Goal: Task Accomplishment & Management: Complete application form

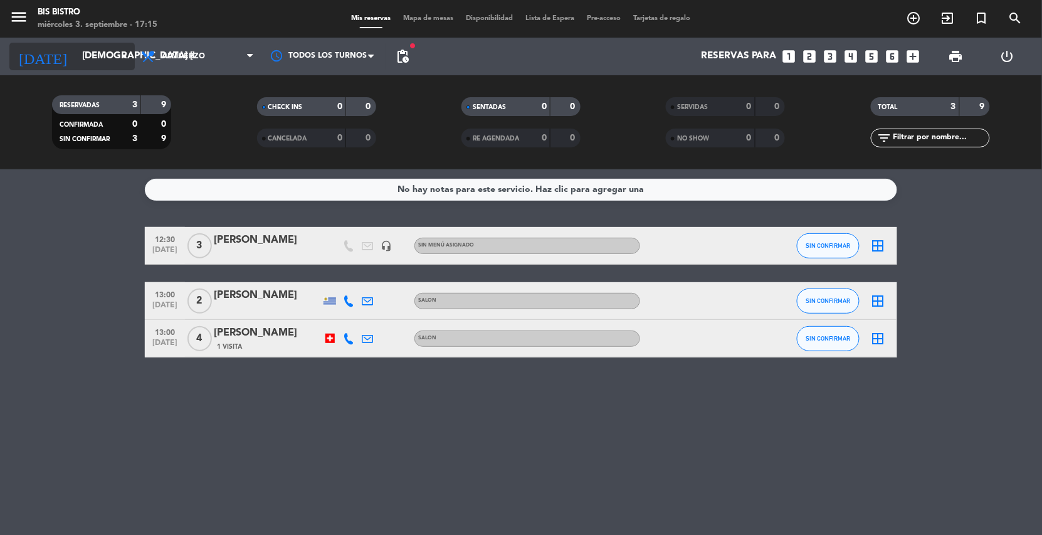
click at [102, 53] on input "[DEMOGRAPHIC_DATA] [DATE]" at bounding box center [138, 57] width 125 height 24
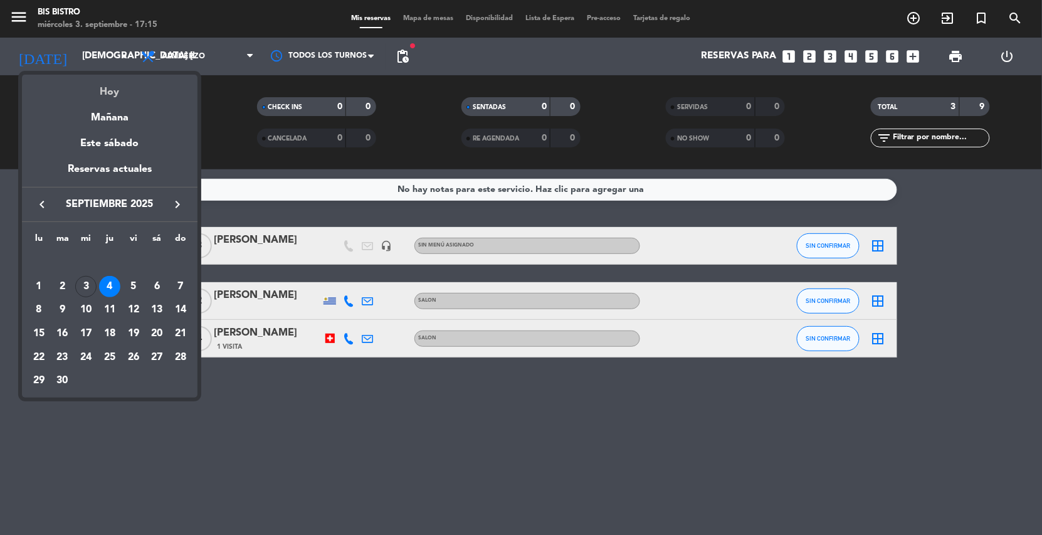
click at [100, 95] on div "Hoy" at bounding box center [110, 88] width 176 height 26
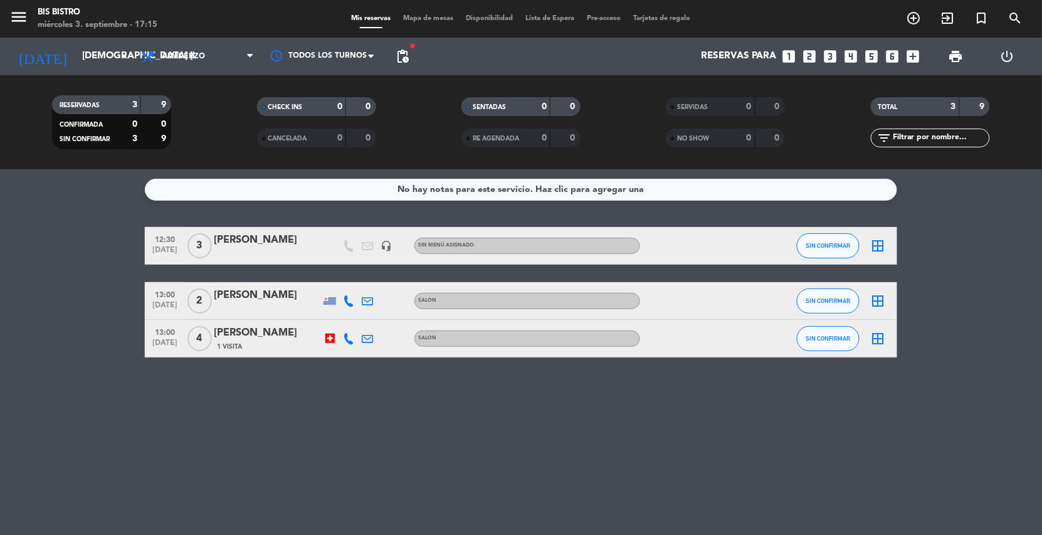
type input "mié. [DATE]"
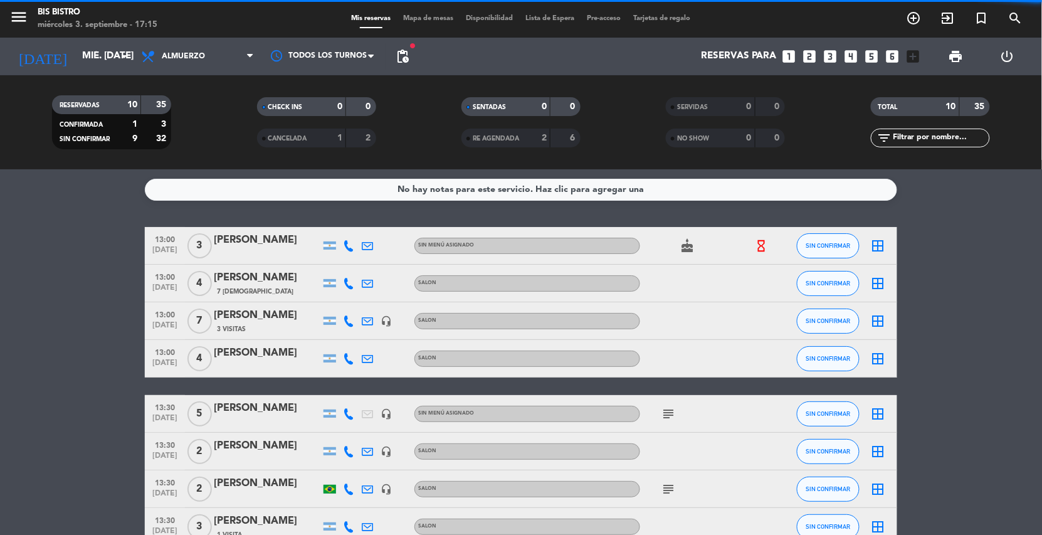
click at [227, 55] on span "Almuerzo" at bounding box center [197, 57] width 125 height 28
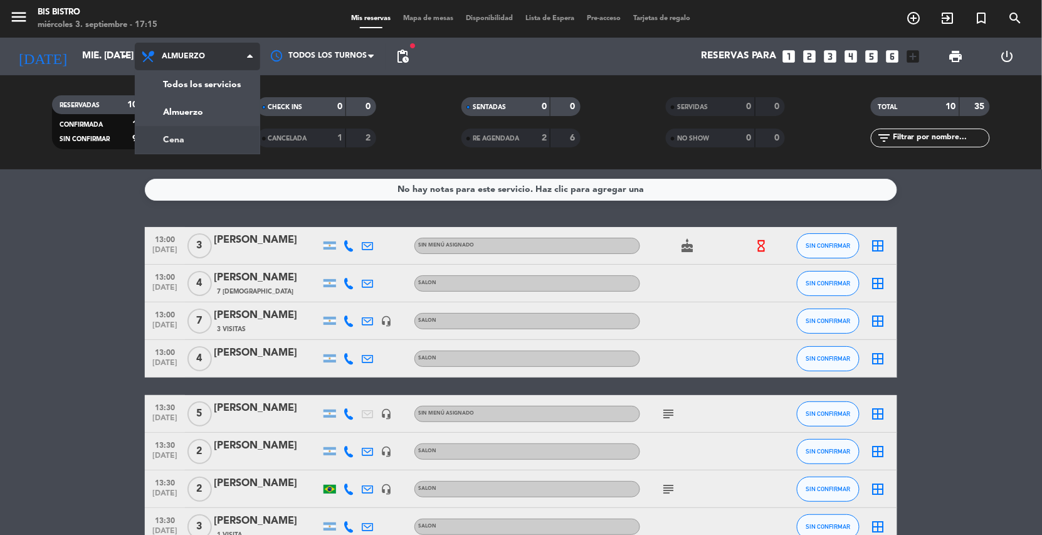
click at [176, 136] on div "menu Bis Bistro miércoles 3. septiembre - 17:15 Mis reservas Mapa de mesas Disp…" at bounding box center [521, 84] width 1042 height 169
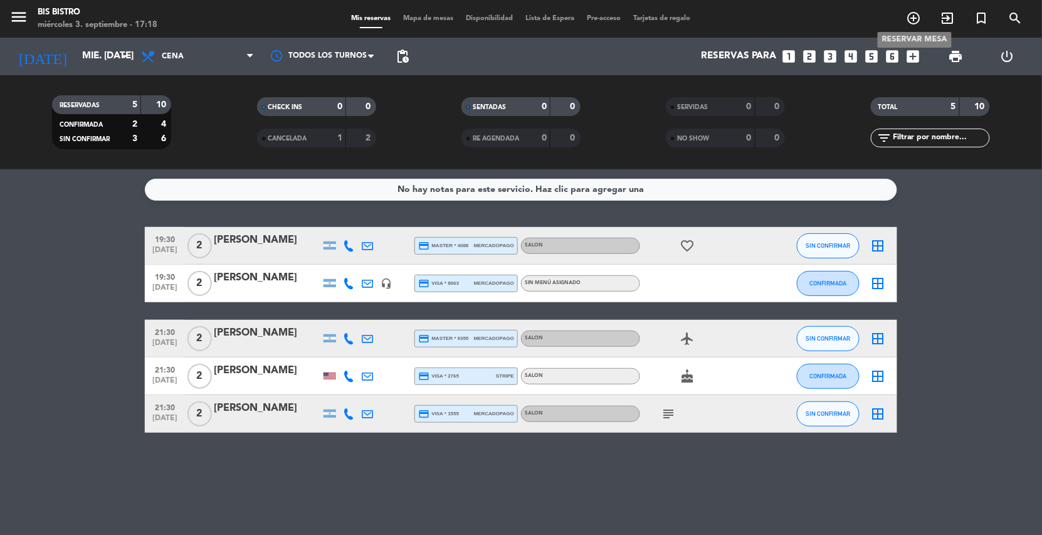
click at [914, 16] on icon "add_circle_outline" at bounding box center [914, 18] width 15 height 15
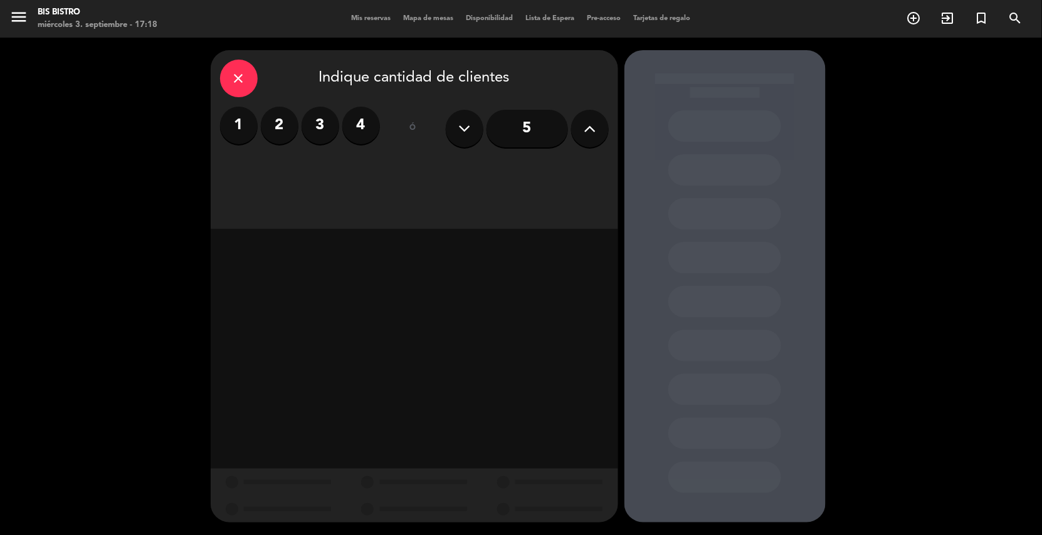
click at [319, 123] on label "3" at bounding box center [321, 126] width 38 height 38
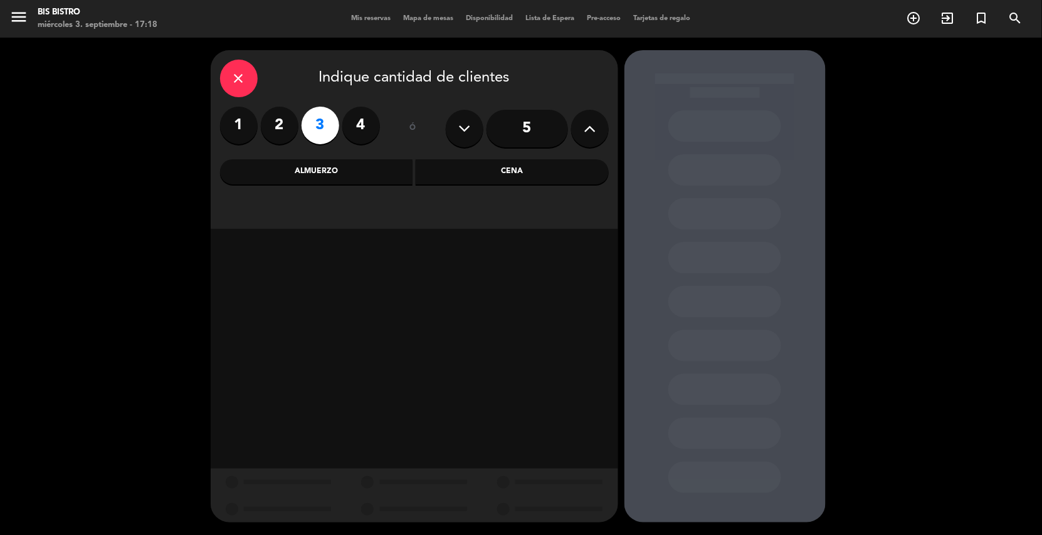
click at [546, 175] on div "Cena" at bounding box center [512, 171] width 193 height 25
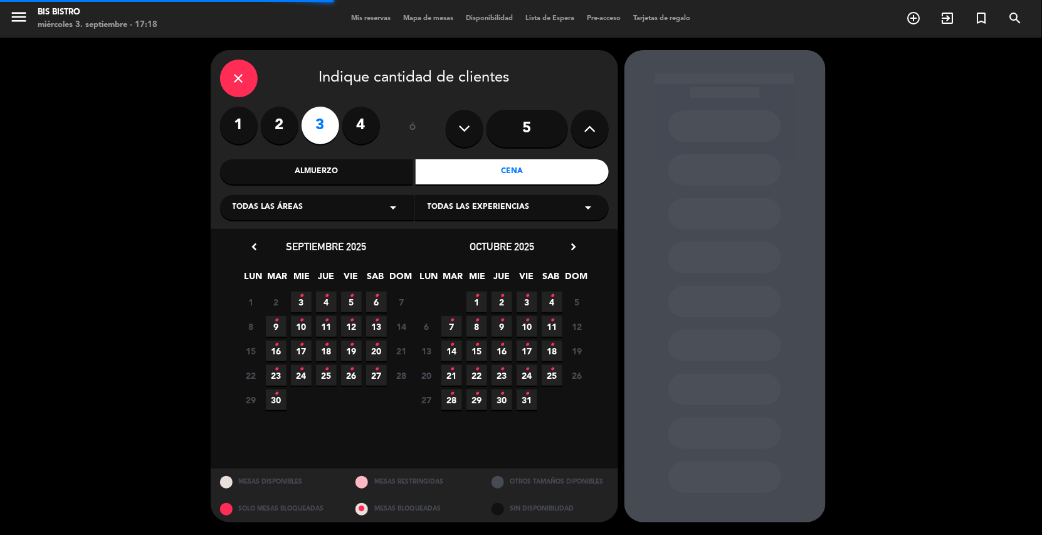
click at [331, 219] on div "Todas las áreas arrow_drop_down" at bounding box center [317, 207] width 194 height 25
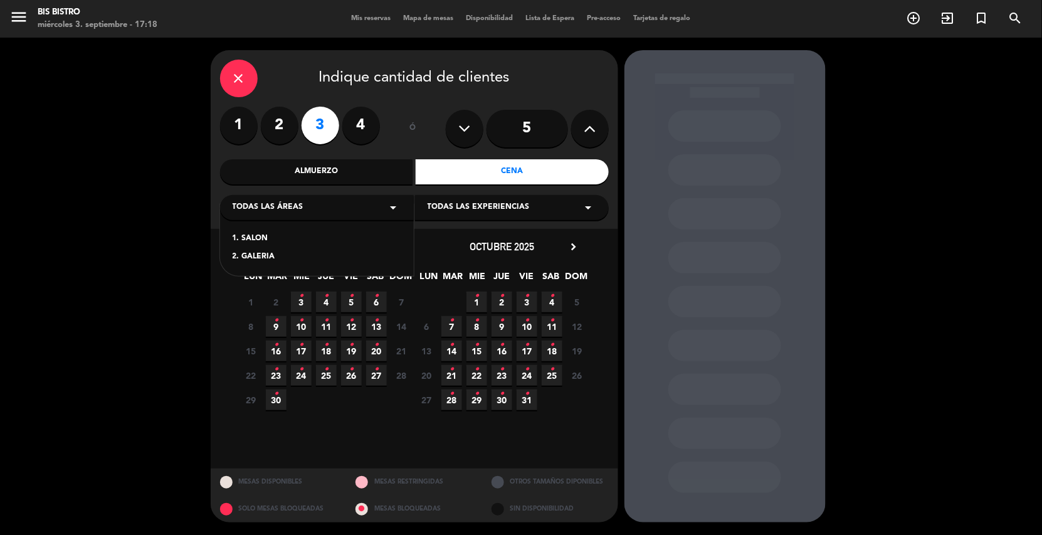
click at [256, 233] on div "1. SALON" at bounding box center [317, 239] width 169 height 13
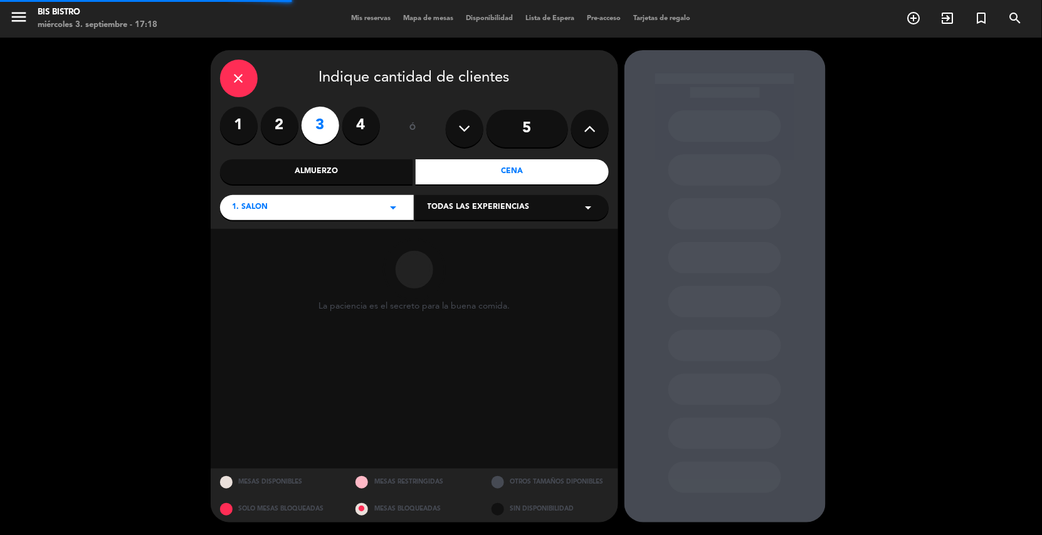
click at [442, 200] on div "Todas las experiencias arrow_drop_down" at bounding box center [512, 207] width 194 height 25
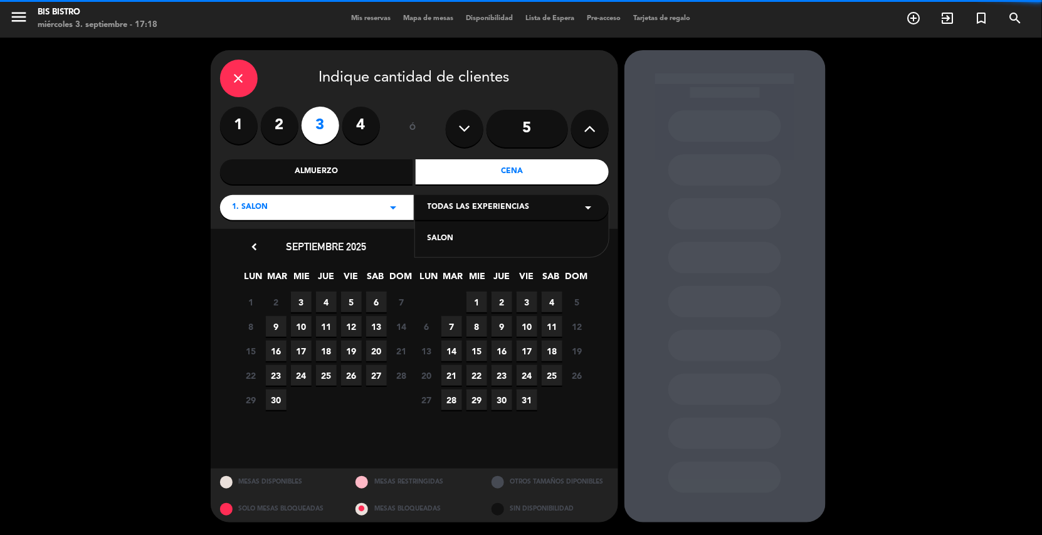
click at [443, 236] on div "SALON" at bounding box center [512, 239] width 169 height 13
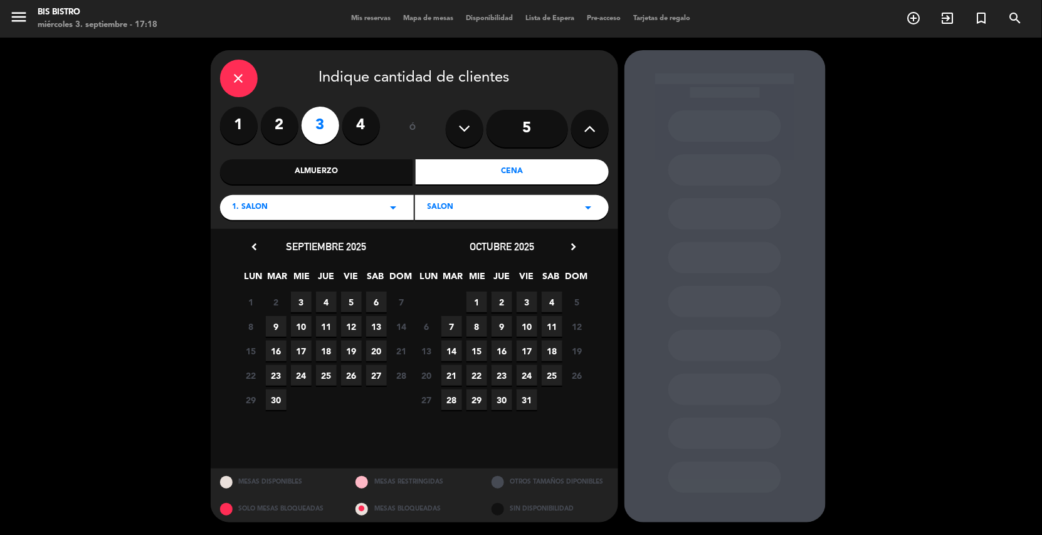
click at [299, 299] on span "3" at bounding box center [301, 302] width 21 height 21
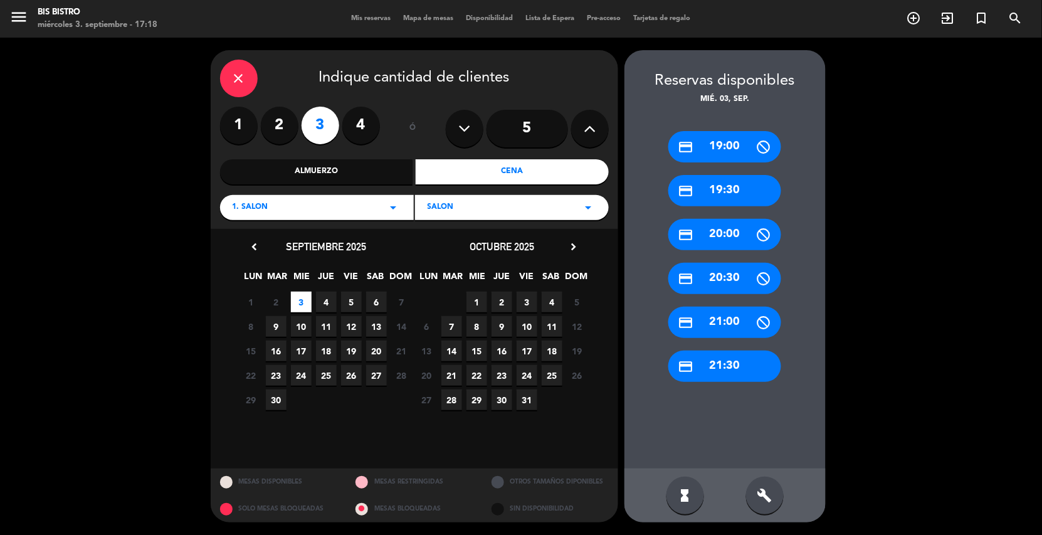
click at [731, 319] on div "credit_card 21:00" at bounding box center [725, 322] width 113 height 31
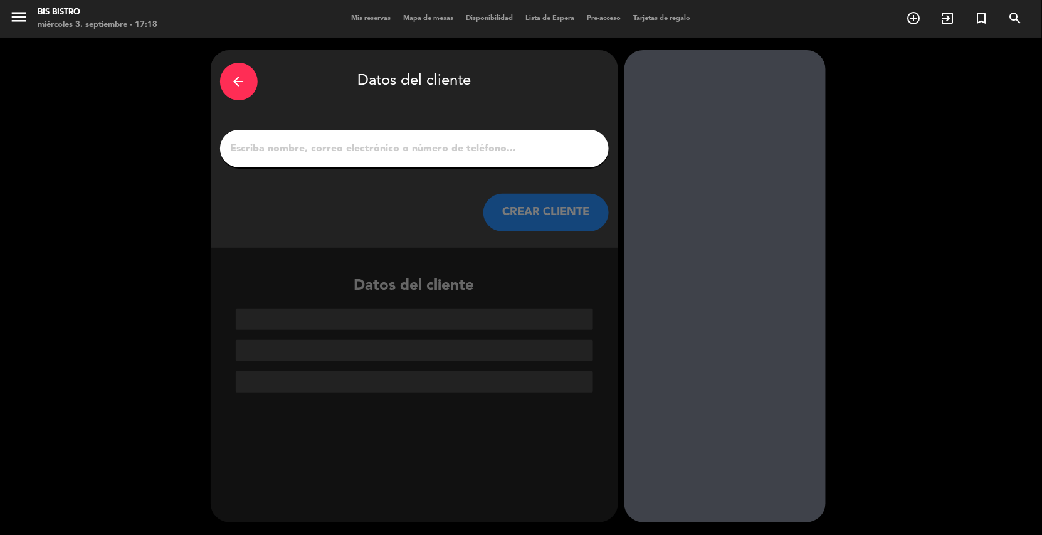
click at [324, 144] on input "1" at bounding box center [415, 149] width 370 height 18
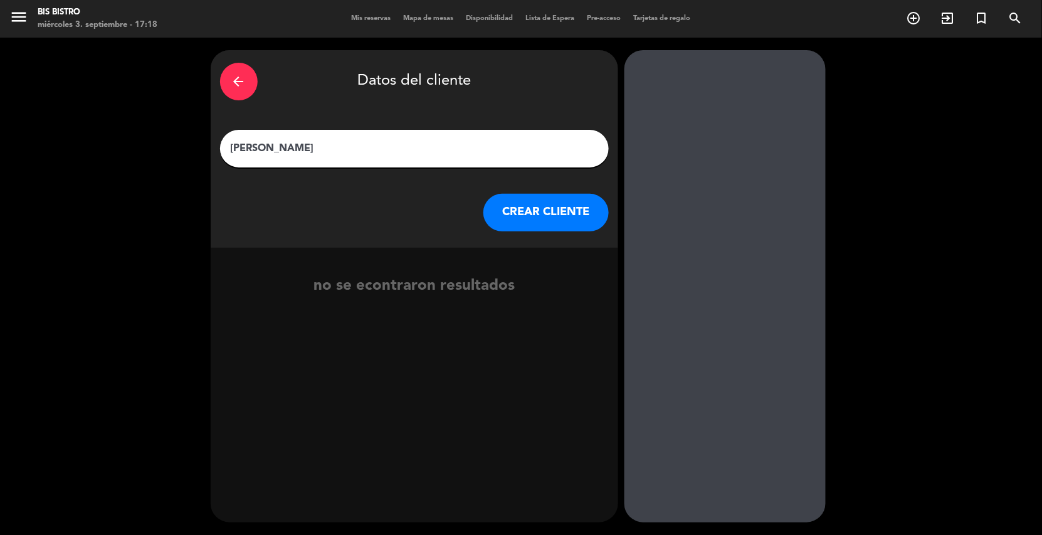
type input "[PERSON_NAME]"
click at [537, 209] on button "CREAR CLIENTE" at bounding box center [546, 213] width 125 height 38
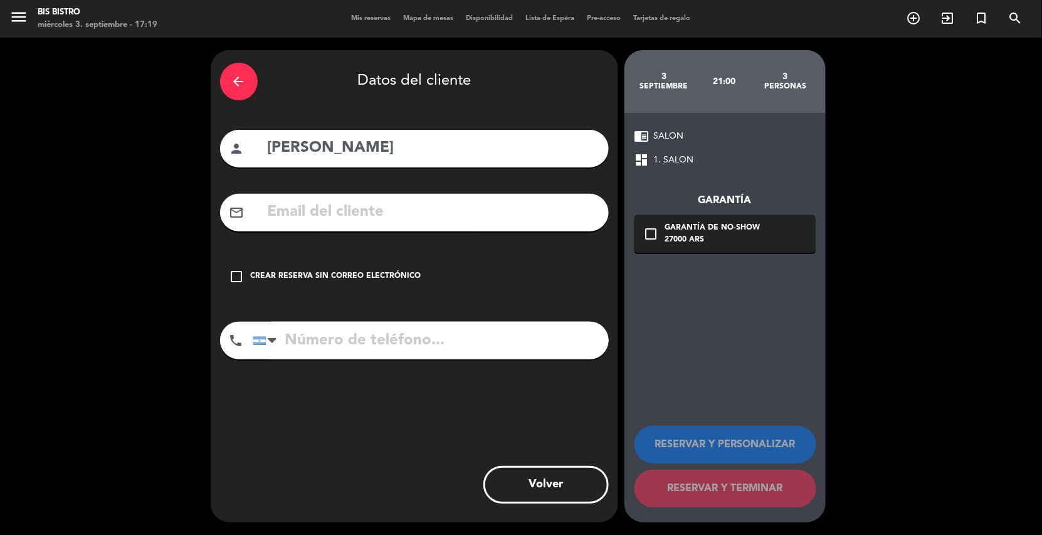
paste input "[EMAIL_ADDRESS][DOMAIN_NAME]"
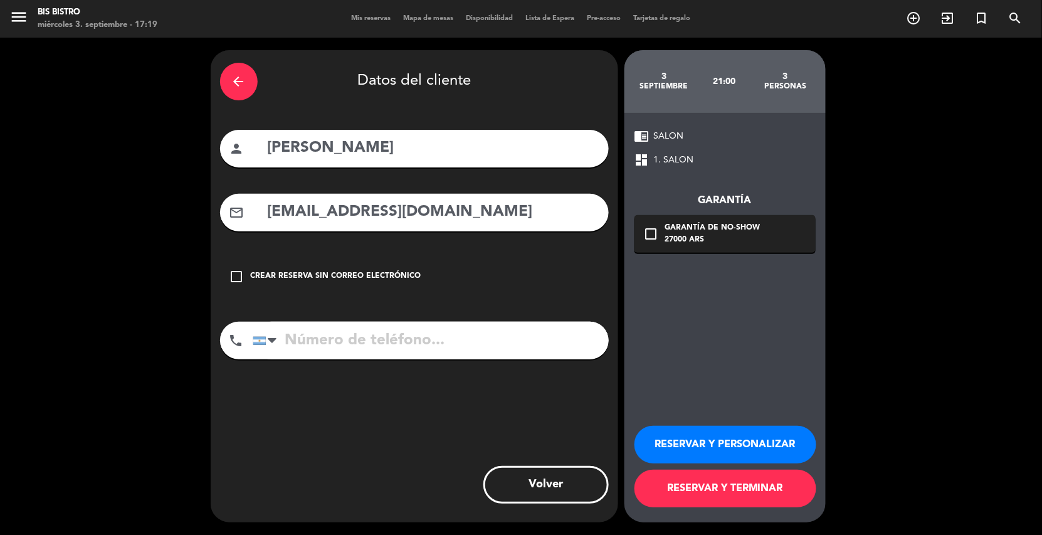
type input "[EMAIL_ADDRESS][DOMAIN_NAME]"
click at [312, 337] on input "tel" at bounding box center [431, 341] width 356 height 38
paste input "[PHONE_NUMBER]"
type input "[PHONE_NUMBER]"
click at [650, 232] on icon "check_box_outline_blank" at bounding box center [651, 233] width 15 height 15
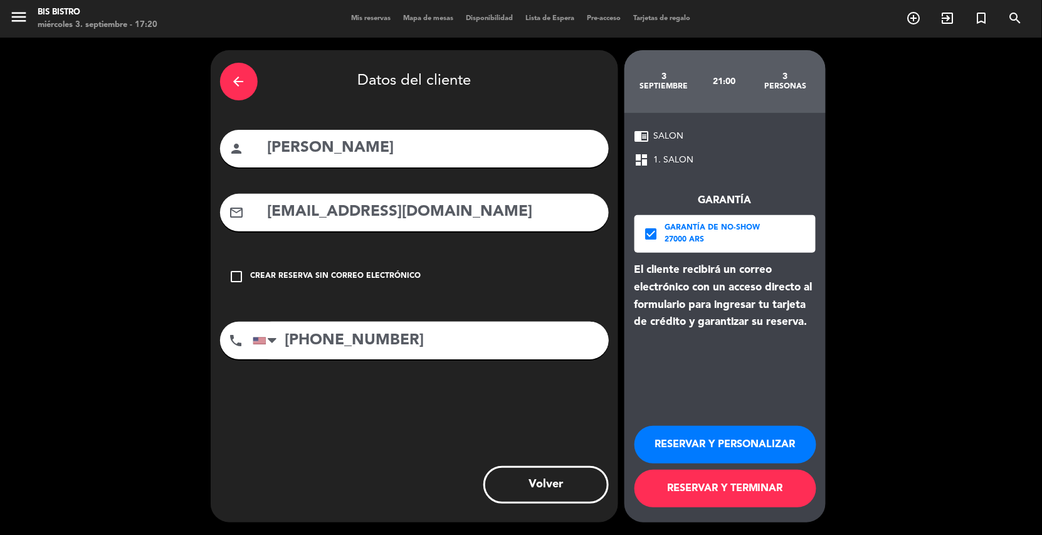
click at [707, 486] on button "RESERVAR Y TERMINAR" at bounding box center [726, 489] width 182 height 38
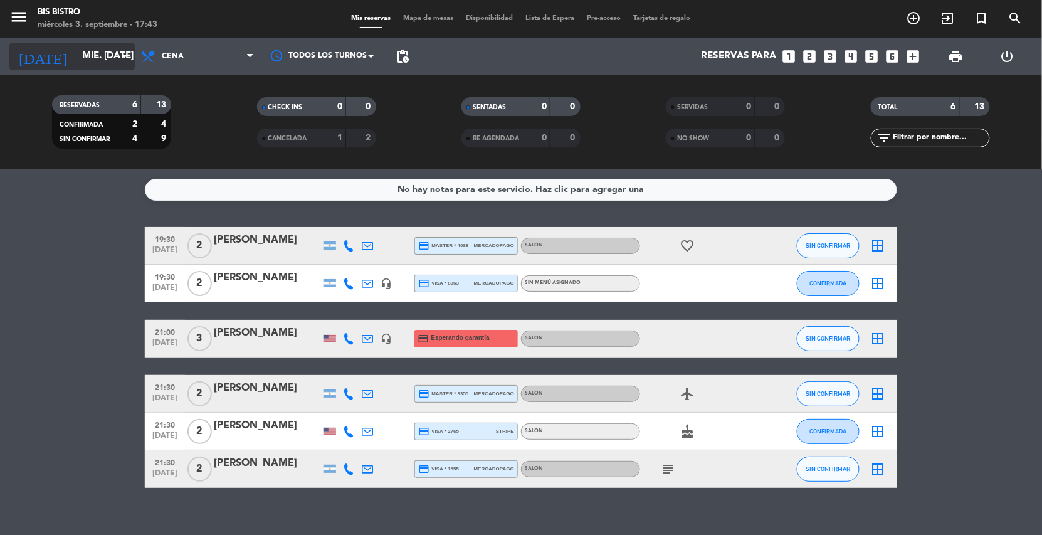
click at [88, 43] on div "[DATE] mié. [DATE] arrow_drop_down" at bounding box center [71, 57] width 125 height 28
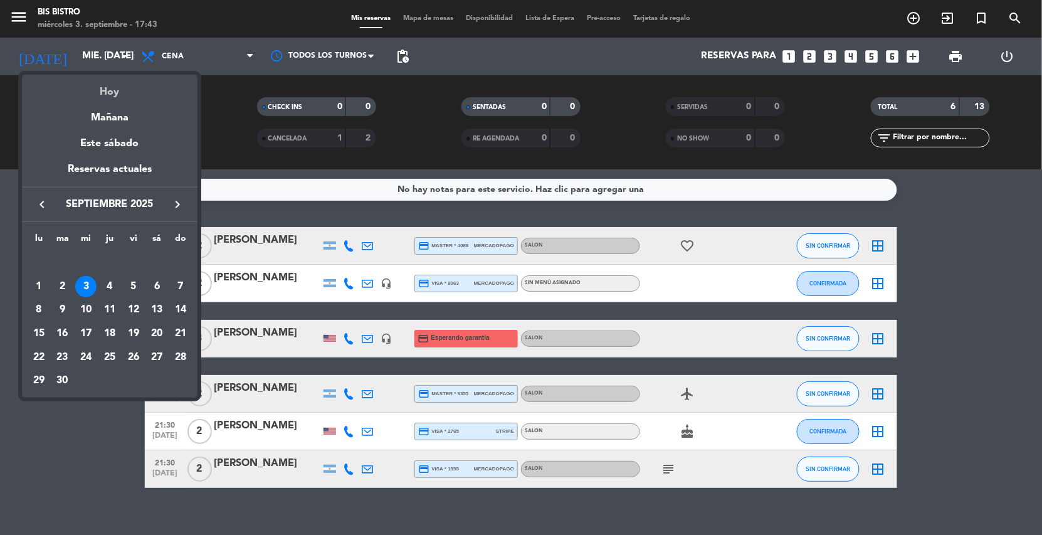
click at [111, 83] on div "Hoy" at bounding box center [110, 88] width 176 height 26
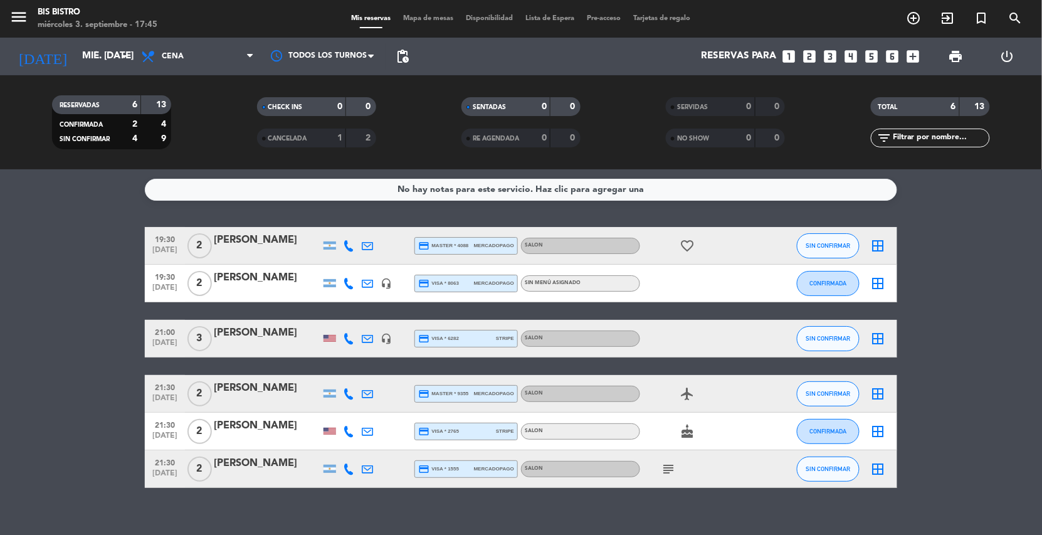
click at [667, 469] on icon "subject" at bounding box center [668, 469] width 15 height 15
